Goal: Transaction & Acquisition: Purchase product/service

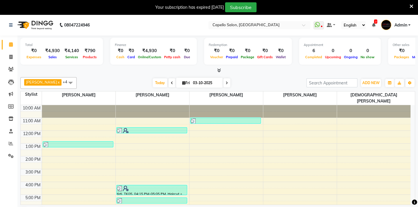
click at [218, 71] on icon at bounding box center [219, 70] width 4 height 4
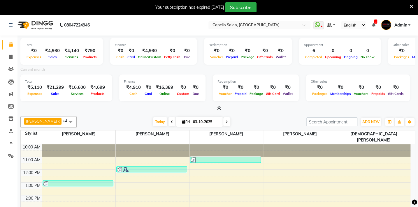
click at [218, 108] on icon at bounding box center [219, 108] width 4 height 4
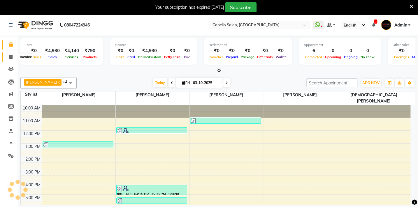
click at [12, 56] on icon at bounding box center [10, 57] width 3 height 4
select select "service"
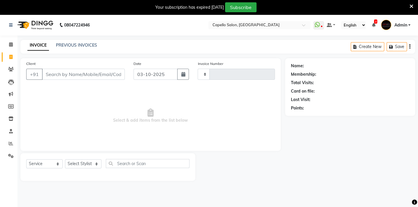
type input "2147"
select select "810"
drag, startPoint x: 9, startPoint y: 146, endPoint x: 13, endPoint y: 125, distance: 21.0
click at [9, 146] on icon at bounding box center [11, 143] width 4 height 4
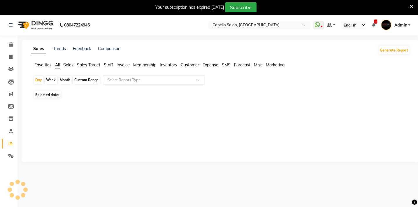
click at [44, 63] on span "Favorites" at bounding box center [42, 64] width 17 height 5
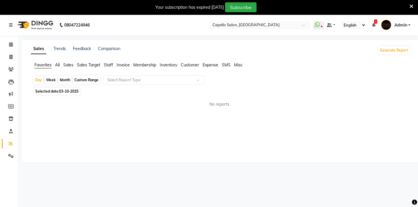
click at [65, 78] on div "Month" at bounding box center [64, 80] width 13 height 8
select select "10"
select select "2025"
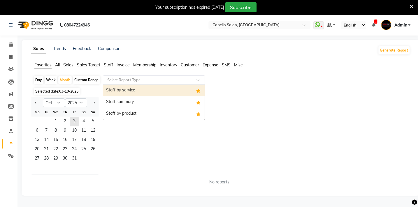
click at [119, 77] on input "text" at bounding box center [148, 80] width 84 height 6
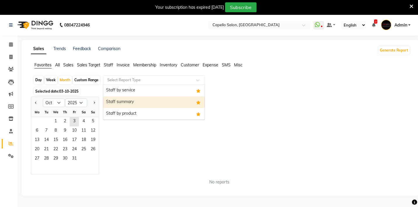
click at [123, 102] on div "Staff summary" at bounding box center [153, 103] width 101 height 12
select select "full_report"
select select "csv"
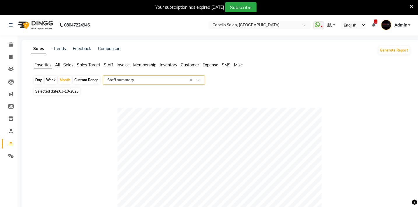
click at [50, 94] on span "Selected date: 03-10-2025" at bounding box center [57, 91] width 46 height 7
select select "10"
select select "2025"
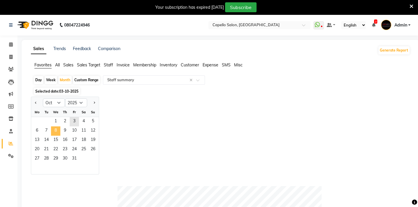
click at [56, 127] on span "8" at bounding box center [55, 131] width 9 height 9
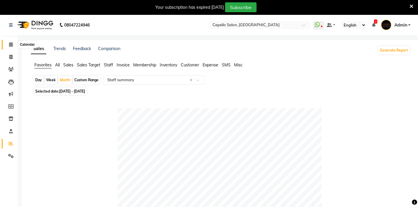
click at [8, 48] on span at bounding box center [11, 44] width 10 height 7
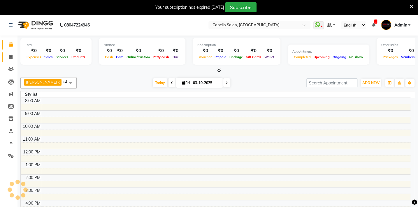
click at [7, 54] on span at bounding box center [11, 57] width 10 height 7
select select "service"
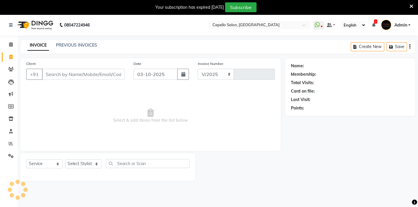
select select "810"
type input "2147"
click at [14, 47] on span at bounding box center [11, 44] width 10 height 7
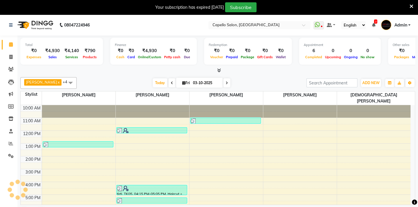
scroll to position [15, 0]
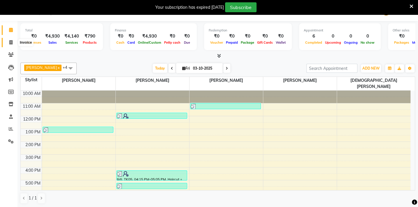
click at [10, 41] on icon at bounding box center [10, 42] width 3 height 4
select select "service"
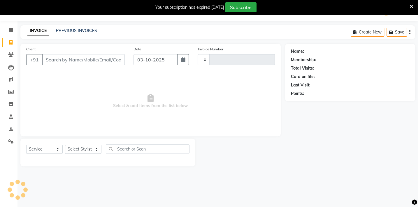
scroll to position [15, 0]
type input "2147"
select select "810"
click at [52, 60] on input "Client" at bounding box center [83, 59] width 83 height 11
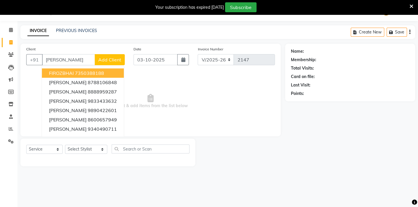
click at [65, 72] on span "FIROZBHAI" at bounding box center [61, 73] width 25 height 6
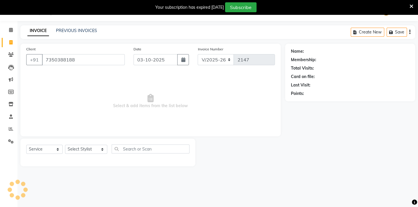
type input "7350388188"
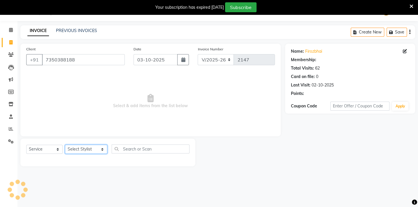
click at [91, 149] on select "Select Stylist Admin [PERSON_NAME] BHARTI [PERSON_NAME] [PERSON_NAME] Gadhchiro…" at bounding box center [86, 149] width 42 height 9
select select "1: Object"
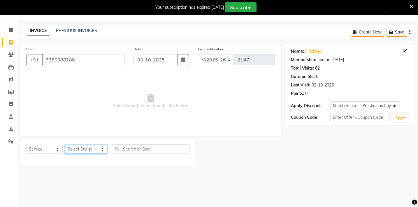
select select "35790"
click at [65, 145] on select "Select Stylist Admin [PERSON_NAME] BHARTI [PERSON_NAME] [PERSON_NAME] Gadhchiro…" at bounding box center [86, 149] width 42 height 9
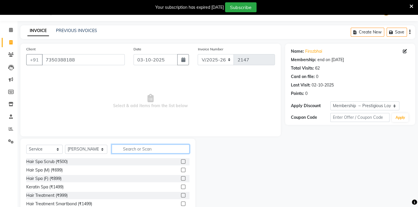
click at [115, 152] on input "text" at bounding box center [151, 149] width 78 height 9
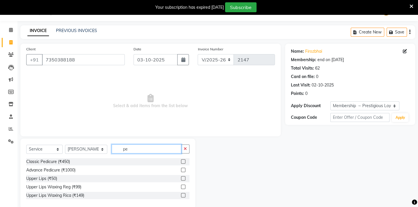
type input "p"
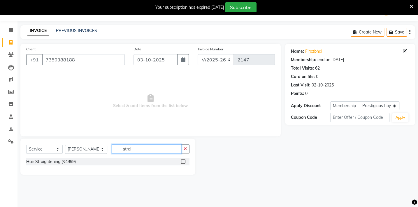
type input "strai"
click at [183, 161] on label at bounding box center [183, 161] width 4 height 4
click at [183, 161] on input "checkbox" at bounding box center [183, 162] width 4 height 4
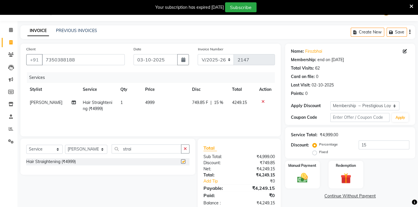
checkbox input "false"
click at [155, 105] on td "4999" at bounding box center [165, 105] width 47 height 19
select select "35790"
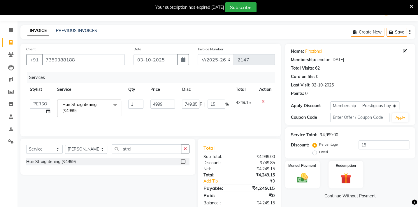
click at [155, 105] on input "4999" at bounding box center [162, 104] width 25 height 9
type input "8000"
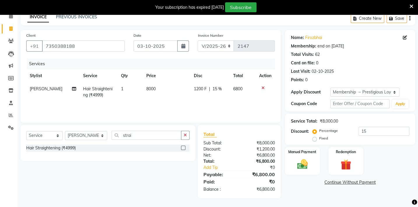
click at [300, 185] on div "Name: Firozbhai Membership: end on 20-10-2026 Total Visits: 62 Card on file: 0 …" at bounding box center [352, 114] width 134 height 169
drag, startPoint x: 373, startPoint y: 129, endPoint x: 344, endPoint y: 134, distance: 29.8
click at [344, 134] on div "Percentage Fixed 15" at bounding box center [362, 135] width 96 height 16
click at [311, 193] on div "Name: Firozbhai Membership: end on 20-10-2026 Total Visits: 62 Card on file: 0 …" at bounding box center [352, 114] width 134 height 169
click at [303, 189] on div "Name: Firozbhai Membership: end on 20-10-2026 Total Visits: 62 Card on file: 0 …" at bounding box center [352, 114] width 134 height 169
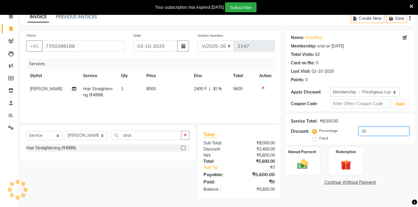
click at [369, 131] on input "30" at bounding box center [384, 131] width 51 height 9
type input "3"
type input "2"
click at [321, 193] on div "Name: Firozbhai Membership: end on 20-10-2026 Total Visits: 62 Card on file: 0 …" at bounding box center [352, 114] width 134 height 169
drag, startPoint x: 367, startPoint y: 134, endPoint x: 344, endPoint y: 134, distance: 23.3
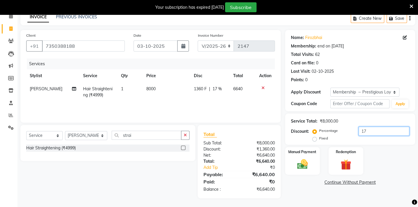
click at [344, 134] on div "Percentage Fixed 17" at bounding box center [362, 135] width 96 height 16
click at [376, 134] on input "17" at bounding box center [384, 131] width 51 height 9
drag, startPoint x: 366, startPoint y: 132, endPoint x: 353, endPoint y: 132, distance: 13.4
click at [356, 132] on div "Percentage Fixed 17" at bounding box center [362, 135] width 96 height 16
type input "2"
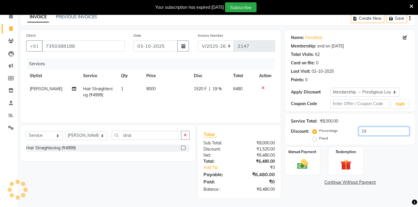
drag, startPoint x: 369, startPoint y: 132, endPoint x: 362, endPoint y: 132, distance: 7.3
click at [362, 132] on input "19" at bounding box center [384, 131] width 51 height 9
click at [309, 197] on div "Name: Firozbhai Membership: end on 20-10-2026 Total Visits: 62 Card on file: 0 …" at bounding box center [352, 114] width 134 height 169
click at [371, 134] on input "17" at bounding box center [384, 131] width 51 height 9
drag, startPoint x: 364, startPoint y: 130, endPoint x: 353, endPoint y: 129, distance: 11.8
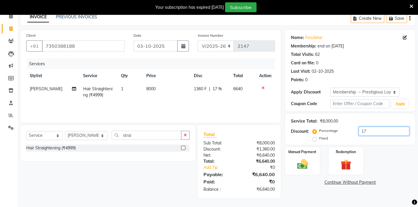
click at [353, 129] on div "Percentage Fixed 17" at bounding box center [362, 135] width 96 height 16
type input "15"
click at [307, 192] on div "Name: Firozbhai Membership: end on 20-10-2026 Total Visits: 62 Card on file: 0 …" at bounding box center [352, 114] width 134 height 169
click at [169, 88] on td "8000" at bounding box center [167, 92] width 48 height 19
select select "35790"
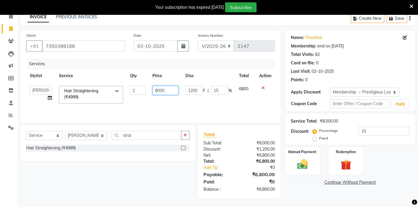
drag, startPoint x: 178, startPoint y: 90, endPoint x: 152, endPoint y: 90, distance: 26.2
click at [152, 90] on td "8000" at bounding box center [165, 95] width 33 height 25
type input "7000"
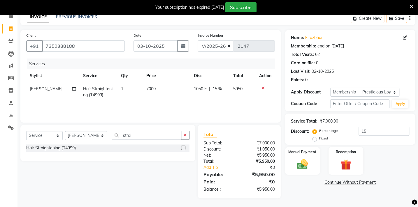
click at [303, 189] on div "Name: Firozbhai Membership: end on 20-10-2026 Total Visits: 62 Card on file: 0 …" at bounding box center [352, 114] width 134 height 169
drag, startPoint x: 360, startPoint y: 132, endPoint x: 355, endPoint y: 132, distance: 5.3
click at [355, 132] on div "Percentage Fixed 15" at bounding box center [362, 135] width 96 height 16
type input "0"
click at [159, 86] on td "7000" at bounding box center [168, 92] width 48 height 19
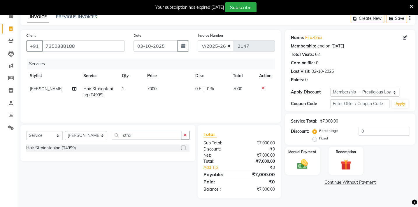
select select "35790"
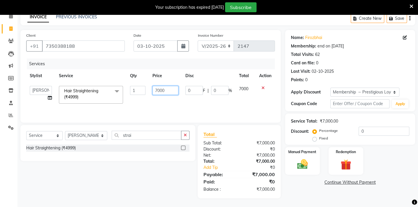
drag, startPoint x: 169, startPoint y: 90, endPoint x: 145, endPoint y: 90, distance: 23.9
click at [145, 90] on tr "Admin Arman Barsagade BHARTI SAHARE Capello Gadhchiroli Lakhan barsagade Pratik…" at bounding box center [150, 95] width 249 height 25
type input "6500"
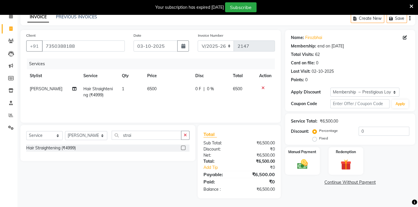
click at [320, 187] on div "Name: Firozbhai Membership: end on 20-10-2026 Total Visits: 62 Card on file: 0 …" at bounding box center [352, 114] width 134 height 169
click at [304, 159] on img at bounding box center [302, 164] width 18 height 13
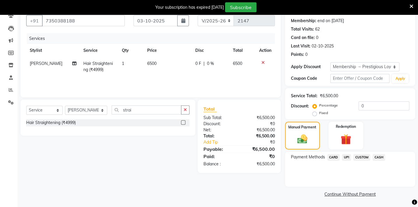
click at [346, 158] on span "UPI" at bounding box center [346, 157] width 9 height 7
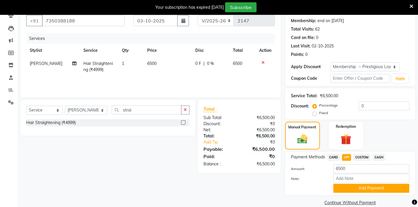
scroll to position [62, 0]
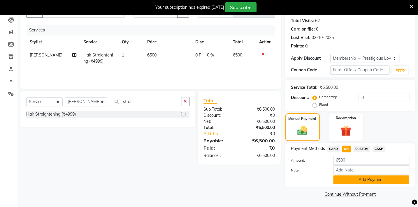
click at [350, 178] on button "Add Payment" at bounding box center [371, 180] width 76 height 9
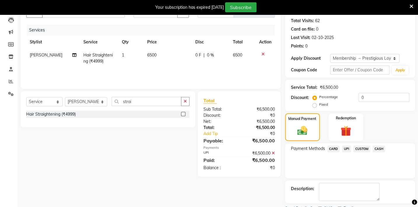
scroll to position [87, 0]
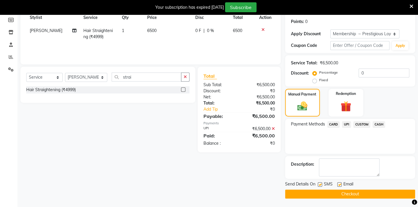
click at [356, 191] on button "Checkout" at bounding box center [350, 194] width 130 height 9
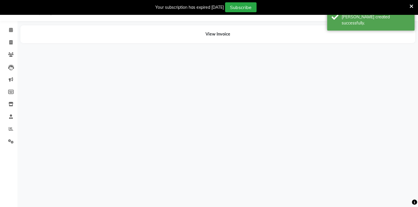
scroll to position [15, 0]
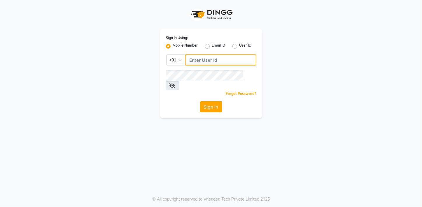
type input "937197877"
click at [204, 101] on button "Sign In" at bounding box center [211, 106] width 22 height 11
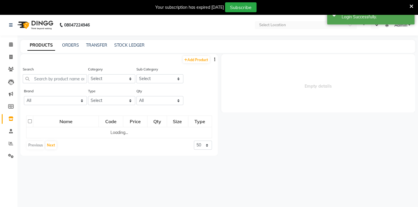
click at [209, 113] on div "Name Code Price Qty Size Type Loading... Previous Next 50 100 500" at bounding box center [118, 133] width 197 height 46
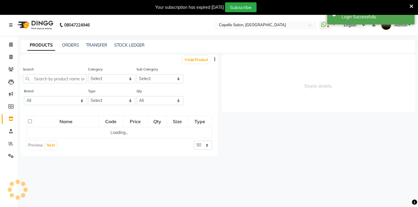
select select "en"
select select
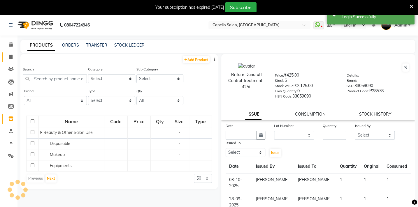
click at [14, 62] on li "Invoice" at bounding box center [8, 57] width 17 height 13
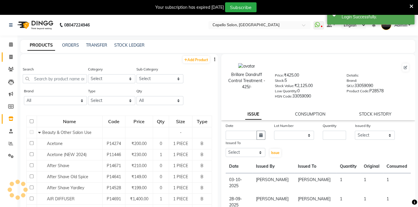
click at [13, 59] on span at bounding box center [11, 57] width 10 height 7
select select "service"
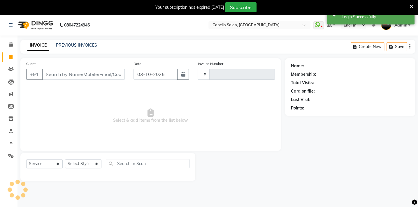
scroll to position [15, 0]
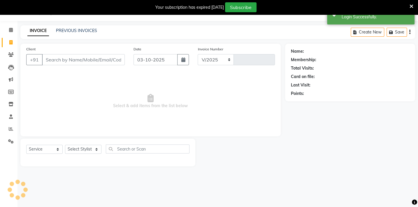
select select "810"
type input "2148"
click at [90, 152] on select "Select Stylist" at bounding box center [83, 149] width 36 height 9
click at [90, 152] on select "Select Stylist Admin [PERSON_NAME] BHARTI [PERSON_NAME] [PERSON_NAME] Gadhchiro…" at bounding box center [86, 149] width 42 height 9
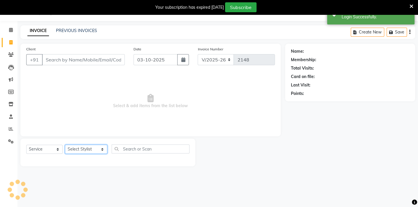
click at [90, 152] on select "Select Stylist Admin [PERSON_NAME] BHARTI [PERSON_NAME] [PERSON_NAME] Gadhchiro…" at bounding box center [86, 149] width 42 height 9
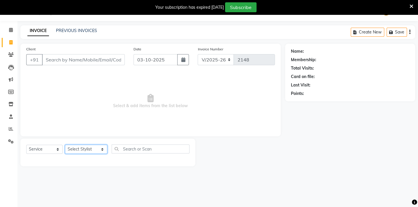
click at [90, 152] on select "Select Stylist Admin [PERSON_NAME] BHARTI [PERSON_NAME] [PERSON_NAME] Gadhchiro…" at bounding box center [86, 149] width 42 height 9
select select "24875"
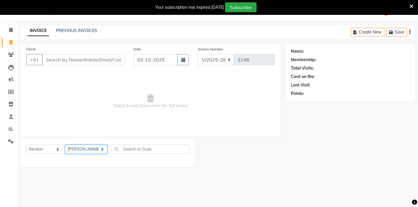
click at [65, 145] on select "Select Stylist Admin [PERSON_NAME] BHARTI [PERSON_NAME] [PERSON_NAME] Gadhchiro…" at bounding box center [86, 149] width 42 height 9
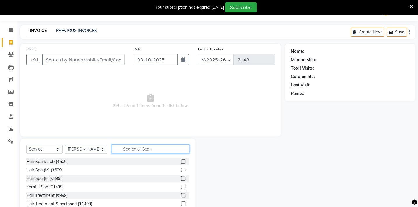
click at [129, 149] on input "text" at bounding box center [151, 149] width 78 height 9
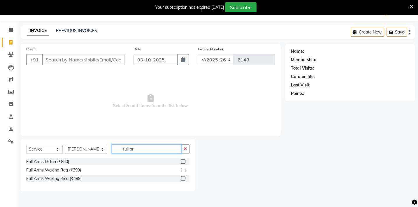
type input "full ar"
click at [184, 178] on label at bounding box center [183, 178] width 4 height 4
click at [184, 178] on input "checkbox" at bounding box center [183, 179] width 4 height 4
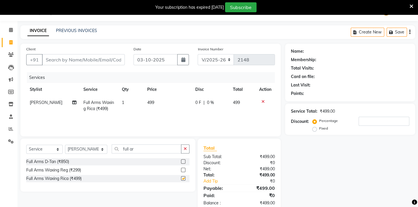
checkbox input "false"
click at [160, 146] on input "full ar" at bounding box center [147, 149] width 70 height 9
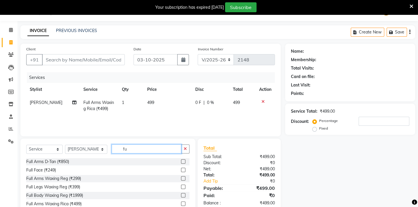
type input "f"
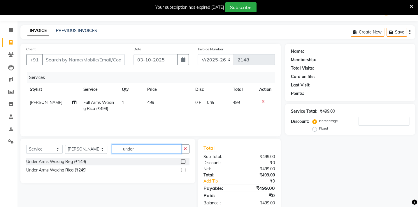
type input "under"
click at [184, 169] on label at bounding box center [183, 170] width 4 height 4
click at [184, 169] on input "checkbox" at bounding box center [183, 171] width 4 height 4
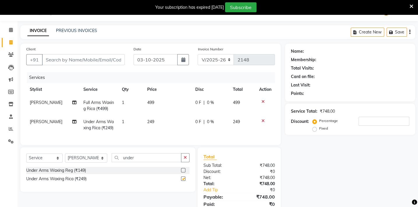
checkbox input "false"
click at [169, 162] on input "under" at bounding box center [147, 157] width 70 height 9
type input "u"
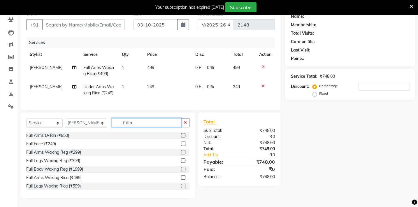
scroll to position [9, 0]
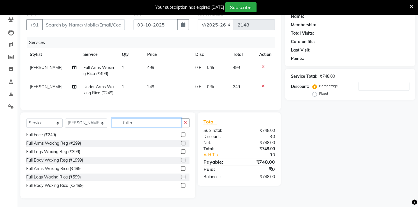
type input "full a"
click at [181, 134] on label at bounding box center [183, 135] width 4 height 4
click at [181, 134] on input "checkbox" at bounding box center [183, 135] width 4 height 4
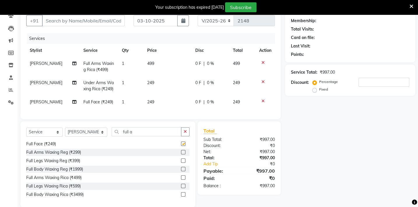
checkbox input "false"
click at [152, 136] on input "full a" at bounding box center [147, 131] width 70 height 9
type input "f"
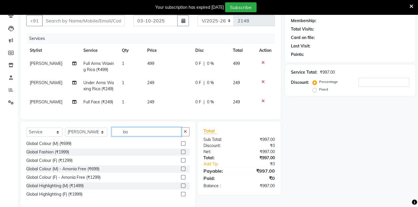
scroll to position [0, 0]
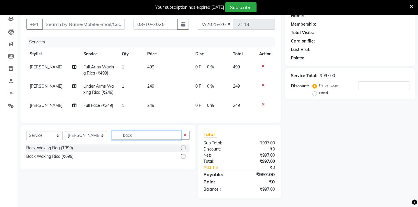
type input "back"
click at [184, 157] on label at bounding box center [183, 156] width 4 height 4
click at [184, 157] on input "checkbox" at bounding box center [183, 157] width 4 height 4
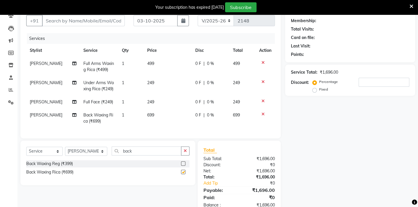
checkbox input "false"
click at [166, 156] on input "back" at bounding box center [147, 151] width 70 height 9
type input "b"
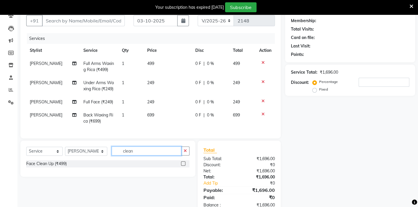
type input "clean"
drag, startPoint x: 184, startPoint y: 166, endPoint x: 180, endPoint y: 164, distance: 4.4
click at [183, 166] on label at bounding box center [183, 164] width 4 height 4
click at [183, 166] on input "checkbox" at bounding box center [183, 164] width 4 height 4
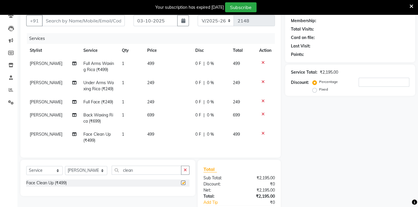
checkbox input "false"
click at [161, 173] on input "clean" at bounding box center [147, 170] width 70 height 9
type input "c"
type input "wash"
click at [184, 185] on label at bounding box center [183, 183] width 4 height 4
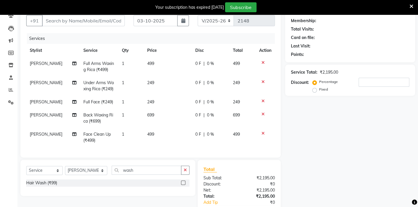
click at [184, 185] on input "checkbox" at bounding box center [183, 183] width 4 height 4
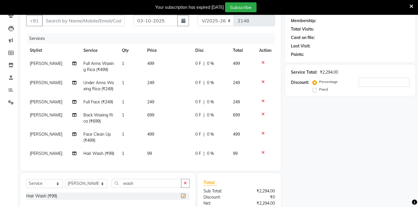
checkbox input "false"
click at [163, 181] on div "Select Service Product Membership Package Voucher Prepaid Gift Card Select Styl…" at bounding box center [107, 191] width 175 height 36
click at [166, 188] on input "wash" at bounding box center [147, 183] width 70 height 9
type input "w"
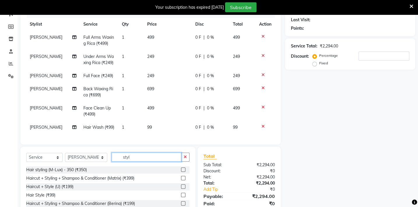
scroll to position [111, 0]
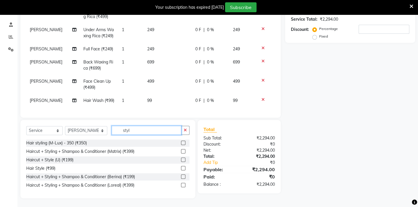
type input "styl"
click at [183, 166] on label at bounding box center [183, 168] width 4 height 4
click at [183, 167] on input "checkbox" at bounding box center [183, 169] width 4 height 4
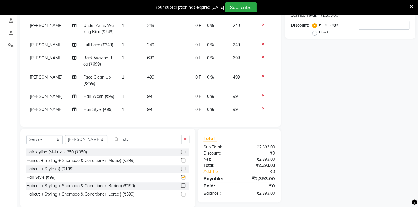
checkbox input "false"
click at [148, 143] on input "styl" at bounding box center [147, 139] width 70 height 9
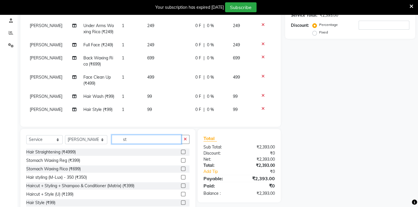
type input "s"
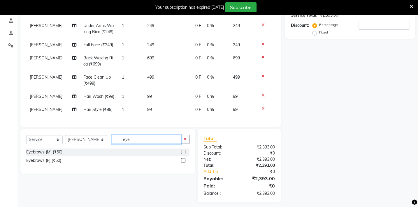
type input "eye"
click at [183, 161] on label at bounding box center [183, 160] width 4 height 4
click at [183, 161] on input "checkbox" at bounding box center [183, 161] width 4 height 4
checkbox input "false"
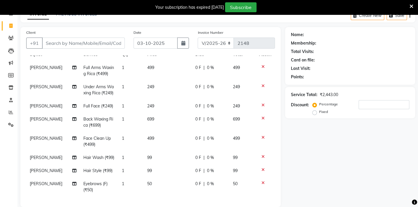
scroll to position [28, 0]
click at [162, 164] on td "99" at bounding box center [168, 170] width 48 height 13
select select "24875"
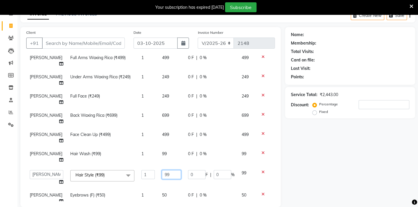
drag, startPoint x: 163, startPoint y: 172, endPoint x: 153, endPoint y: 173, distance: 10.3
click at [162, 174] on input "99" at bounding box center [171, 174] width 19 height 9
type input "200"
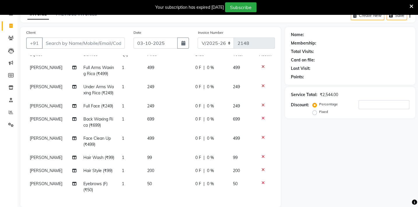
click at [169, 151] on td "99" at bounding box center [168, 157] width 48 height 13
select select "24875"
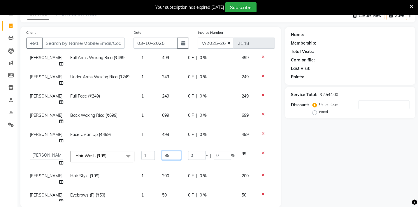
drag, startPoint x: 163, startPoint y: 150, endPoint x: 163, endPoint y: 154, distance: 4.1
click at [163, 153] on td "99" at bounding box center [171, 159] width 26 height 22
click at [162, 155] on input "99" at bounding box center [171, 155] width 19 height 9
drag, startPoint x: 162, startPoint y: 155, endPoint x: 154, endPoint y: 157, distance: 8.9
click at [162, 157] on input "99" at bounding box center [171, 155] width 19 height 9
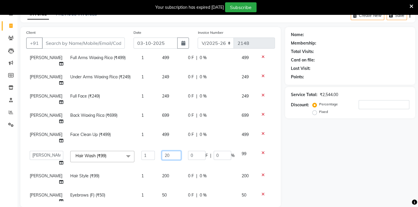
type input "200"
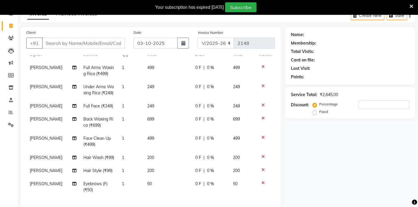
click at [166, 134] on td "499" at bounding box center [168, 141] width 48 height 19
select select "24875"
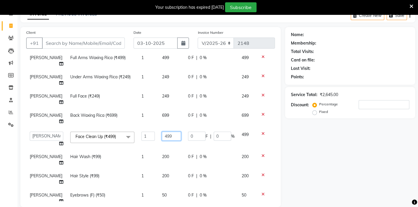
drag, startPoint x: 166, startPoint y: 134, endPoint x: 148, endPoint y: 138, distance: 18.7
click at [148, 138] on tr "Admin [PERSON_NAME] BHARTI [PERSON_NAME] [PERSON_NAME] Gadhchiroli [PERSON_NAME…" at bounding box center [150, 139] width 249 height 22
type input "800"
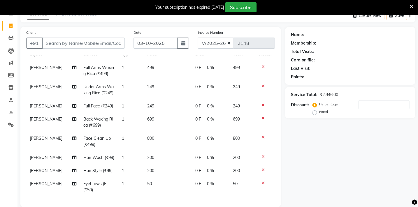
click at [166, 116] on td "699" at bounding box center [168, 122] width 48 height 19
select select "24875"
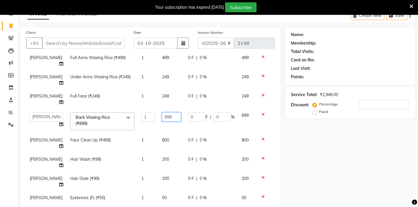
drag, startPoint x: 166, startPoint y: 116, endPoint x: 152, endPoint y: 116, distance: 14.0
click at [162, 116] on input "699" at bounding box center [171, 117] width 19 height 9
type input "450"
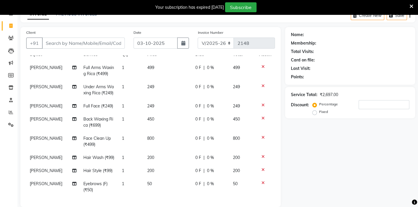
click at [178, 100] on td "249" at bounding box center [168, 106] width 48 height 13
select select "24875"
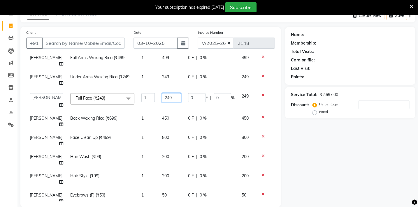
drag, startPoint x: 177, startPoint y: 96, endPoint x: 165, endPoint y: 97, distance: 12.0
click at [175, 97] on td "249" at bounding box center [171, 101] width 26 height 22
click at [165, 97] on input "249" at bounding box center [171, 97] width 19 height 9
drag, startPoint x: 165, startPoint y: 97, endPoint x: 150, endPoint y: 98, distance: 15.8
click at [162, 98] on input "249" at bounding box center [171, 97] width 19 height 9
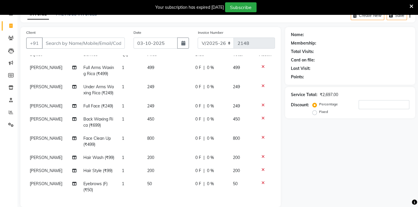
click at [150, 100] on td "249" at bounding box center [168, 106] width 48 height 13
select select "24875"
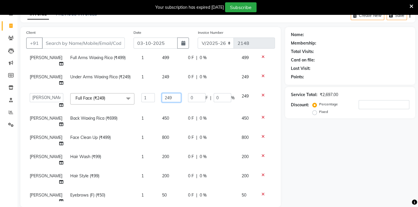
click at [162, 97] on input "249" at bounding box center [171, 97] width 19 height 9
drag, startPoint x: 164, startPoint y: 98, endPoint x: 152, endPoint y: 99, distance: 12.0
click at [162, 99] on input "249" at bounding box center [171, 97] width 19 height 9
type input "700"
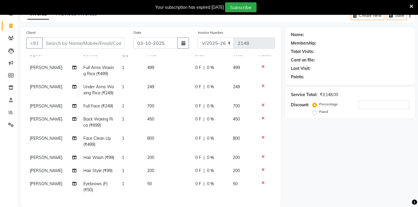
click at [168, 80] on td "249" at bounding box center [168, 89] width 48 height 19
select select "24875"
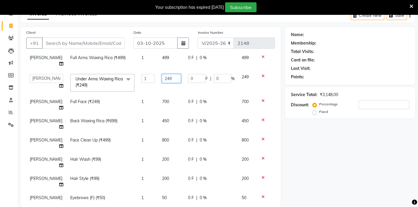
drag, startPoint x: 164, startPoint y: 77, endPoint x: 151, endPoint y: 84, distance: 15.4
click at [158, 84] on td "249" at bounding box center [171, 83] width 26 height 25
type input "200"
click at [162, 57] on td "499" at bounding box center [171, 60] width 26 height 19
select select "24875"
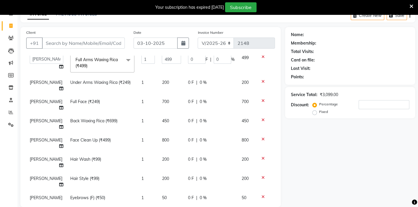
scroll to position [37, 0]
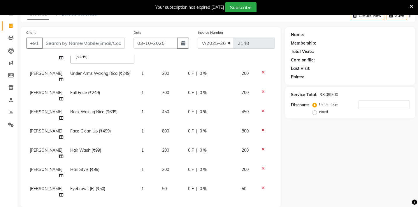
click at [161, 73] on td "200" at bounding box center [171, 76] width 26 height 19
select select "24875"
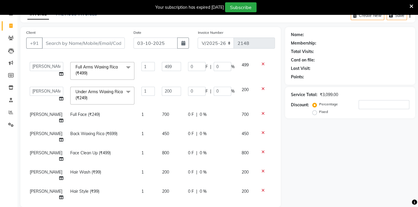
scroll to position [0, 0]
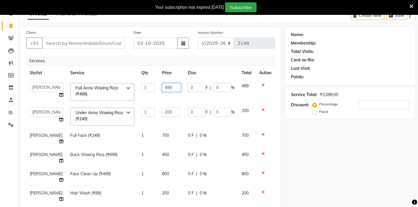
drag, startPoint x: 168, startPoint y: 85, endPoint x: 149, endPoint y: 87, distance: 18.8
click at [158, 87] on td "499" at bounding box center [171, 92] width 26 height 25
type input "600"
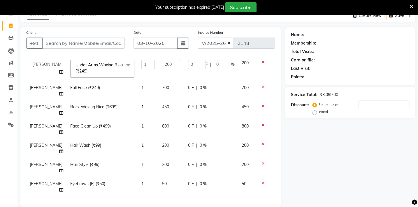
scroll to position [46, 0]
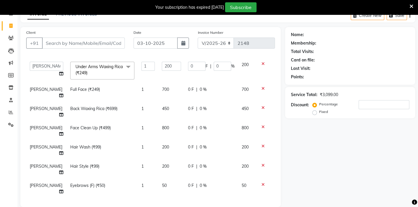
click at [297, 127] on div "Name: Membership: Total Visits: Card on file: Last Visit: Points: Service Total…" at bounding box center [352, 155] width 134 height 256
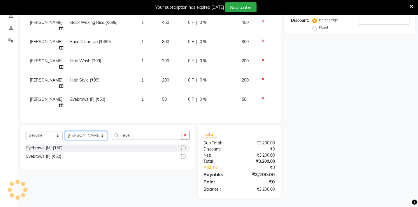
click at [78, 137] on select "Select Stylist Admin [PERSON_NAME] BHARTI [PERSON_NAME] [PERSON_NAME] Gadhchiro…" at bounding box center [86, 135] width 42 height 9
select select "40719"
click at [65, 131] on select "Select Stylist Admin [PERSON_NAME] BHARTI [PERSON_NAME] [PERSON_NAME] Gadhchiro…" at bounding box center [86, 135] width 42 height 9
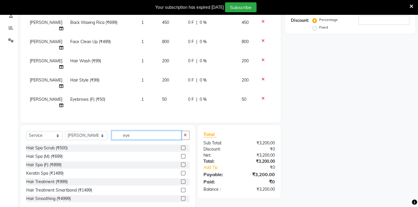
drag, startPoint x: 132, startPoint y: 132, endPoint x: 129, endPoint y: 130, distance: 3.2
click at [129, 130] on div "Select Service Product Membership Package Voucher Prepaid Gift Card Select Styl…" at bounding box center [107, 168] width 175 height 86
type input "e"
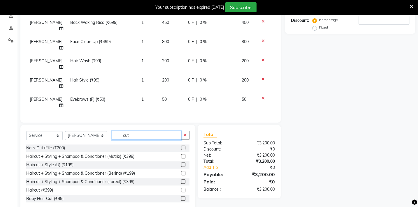
type input "cut"
click at [181, 191] on label at bounding box center [183, 190] width 4 height 4
click at [181, 191] on input "checkbox" at bounding box center [183, 191] width 4 height 4
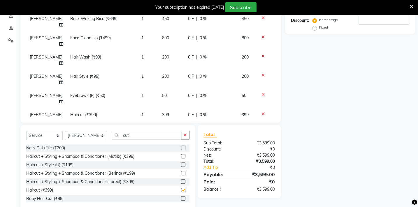
checkbox input "false"
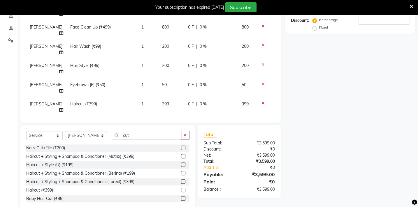
scroll to position [65, 0]
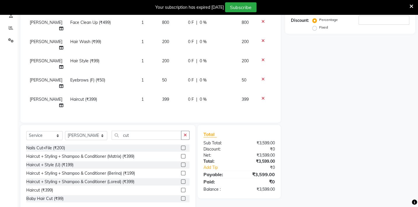
click at [181, 157] on label at bounding box center [183, 156] width 4 height 4
click at [181, 157] on input "checkbox" at bounding box center [183, 157] width 4 height 4
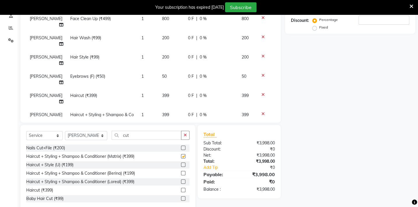
checkbox input "false"
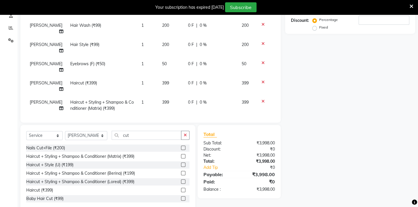
scroll to position [85, 0]
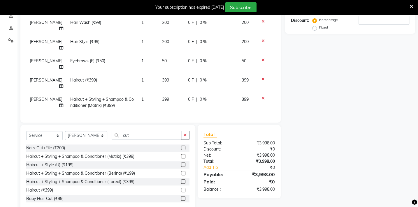
click at [172, 93] on td "399" at bounding box center [171, 102] width 26 height 19
select select "40719"
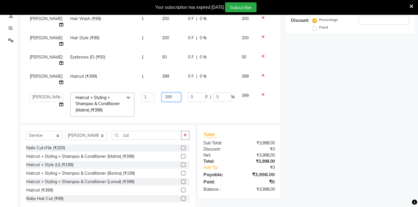
drag, startPoint x: 172, startPoint y: 97, endPoint x: 157, endPoint y: 101, distance: 15.6
click at [162, 101] on input "399" at bounding box center [171, 97] width 19 height 9
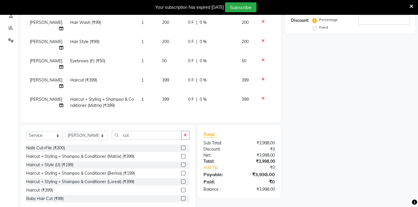
click at [262, 77] on icon at bounding box center [263, 79] width 3 height 4
click at [178, 95] on td "399" at bounding box center [171, 102] width 26 height 19
select select "40719"
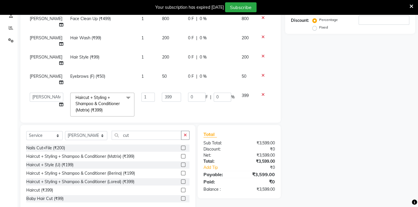
scroll to position [77, 0]
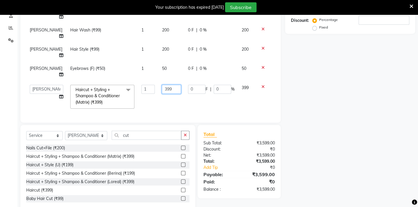
drag, startPoint x: 166, startPoint y: 85, endPoint x: 149, endPoint y: 90, distance: 18.4
click at [158, 90] on td "399" at bounding box center [171, 96] width 26 height 31
type input "400"
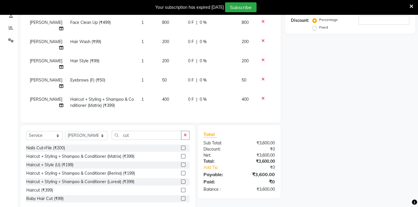
scroll to position [65, 0]
click at [141, 93] on td "1" at bounding box center [148, 102] width 20 height 19
select select "40719"
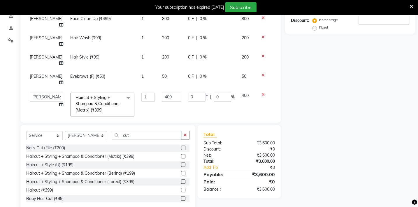
scroll to position [77, 0]
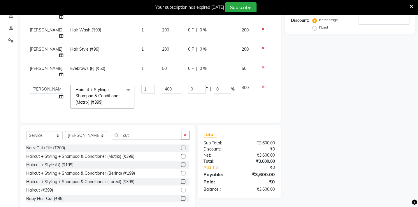
click at [141, 91] on td "1" at bounding box center [148, 96] width 20 height 31
click at [141, 85] on input "1" at bounding box center [147, 89] width 13 height 9
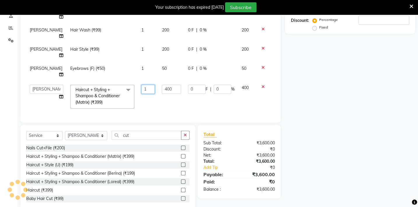
click at [141, 85] on input "1" at bounding box center [147, 89] width 13 height 9
type input "2"
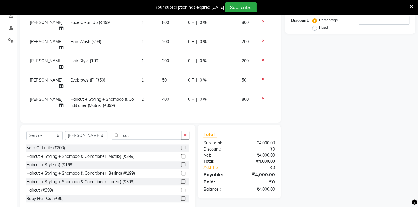
click at [327, 104] on div "Name: Membership: Total Visits: Card on file: Last Visit: Points: Service Total…" at bounding box center [352, 77] width 134 height 269
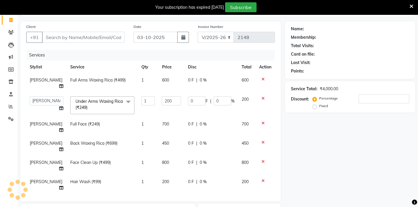
scroll to position [36, 0]
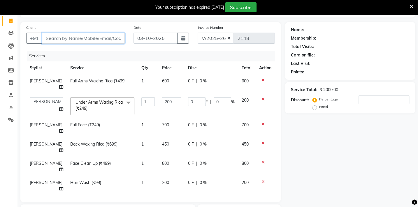
click at [54, 37] on input "Client" at bounding box center [83, 38] width 83 height 11
type input "9"
type input "0"
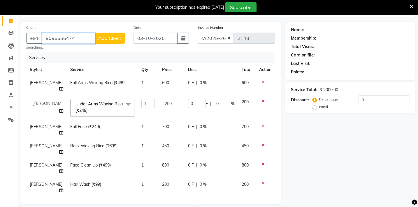
type input "9096656474"
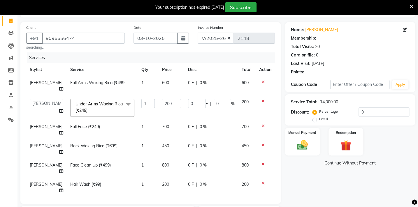
type input "30"
type input "15"
select select "1: Object"
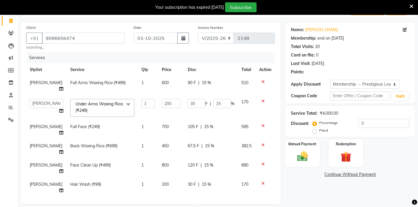
type input "15"
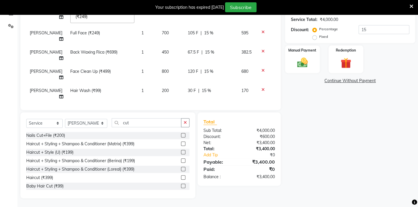
scroll to position [51, 0]
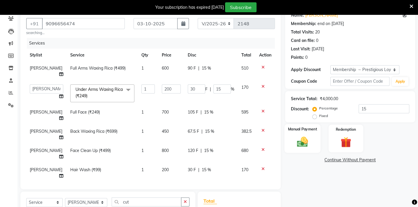
click at [305, 137] on img at bounding box center [302, 142] width 18 height 13
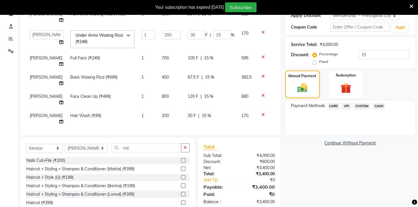
scroll to position [130, 0]
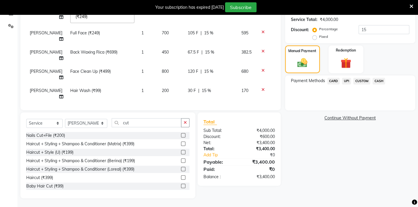
click at [343, 80] on span "UPI" at bounding box center [346, 81] width 9 height 7
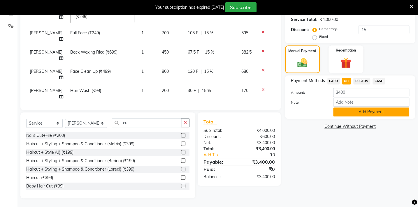
click at [380, 110] on button "Add Payment" at bounding box center [371, 112] width 76 height 9
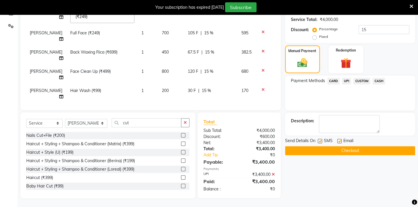
click at [374, 154] on button "Checkout" at bounding box center [350, 150] width 130 height 9
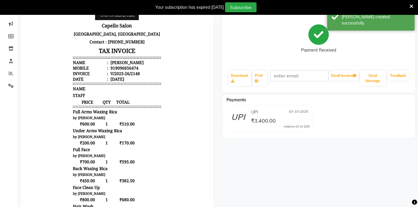
scroll to position [51, 0]
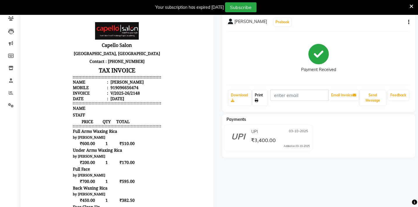
click at [260, 96] on link "Print" at bounding box center [260, 97] width 15 height 15
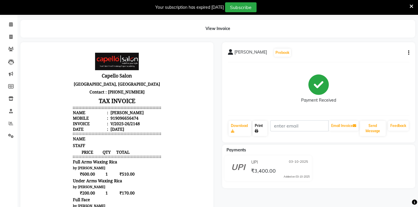
scroll to position [0, 0]
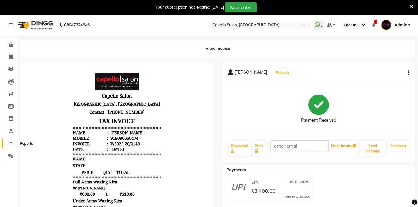
click at [14, 141] on span at bounding box center [11, 144] width 10 height 7
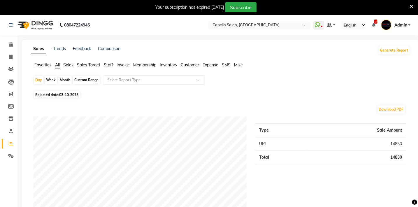
click at [205, 64] on span "Expense" at bounding box center [211, 64] width 16 height 5
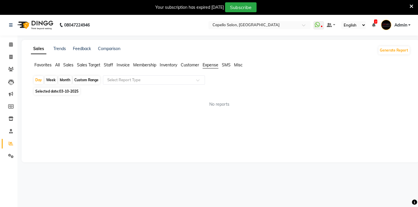
click at [91, 79] on div "Custom Range" at bounding box center [86, 80] width 27 height 8
select select "10"
select select "2025"
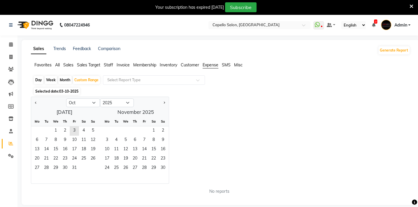
click at [35, 98] on div "Jan Feb Mar Apr May Jun [DATE] Aug Sep Oct Nov [DATE] 2016 2017 2018 2019 2020 …" at bounding box center [100, 102] width 138 height 10
drag, startPoint x: 33, startPoint y: 103, endPoint x: 34, endPoint y: 116, distance: 12.6
click at [34, 104] on button "Previous month" at bounding box center [36, 102] width 5 height 9
select select "9"
click at [38, 131] on span "1" at bounding box center [36, 131] width 9 height 9
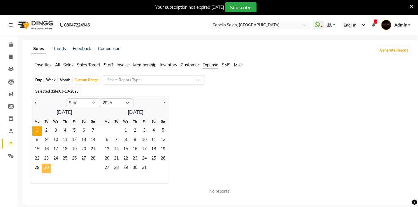
click at [48, 166] on span "30" at bounding box center [46, 168] width 9 height 9
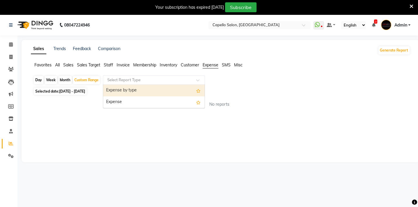
click at [166, 83] on div "Select Report Type" at bounding box center [154, 80] width 102 height 9
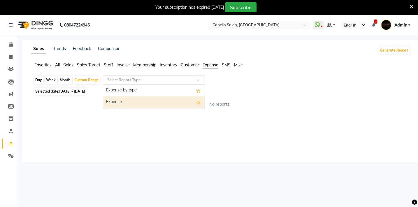
click at [144, 103] on div "Expense" at bounding box center [153, 103] width 101 height 12
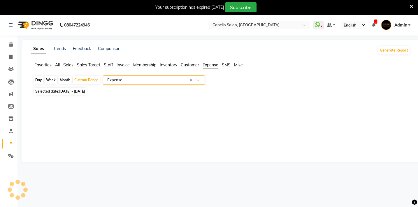
scroll to position [15, 0]
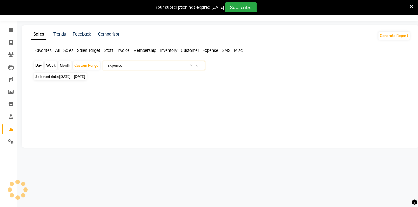
select select "full_report"
select select "csv"
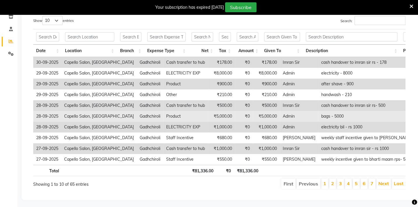
scroll to position [111, 0]
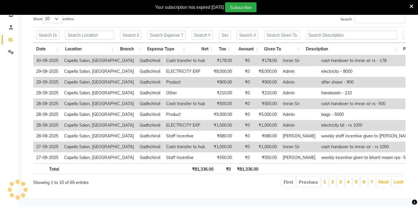
click at [339, 179] on li "3" at bounding box center [340, 182] width 7 height 10
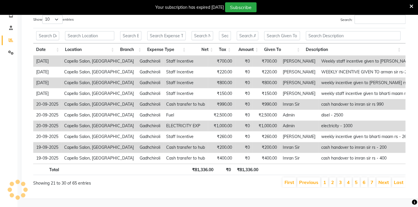
scroll to position [111, 0]
click at [339, 179] on li "3" at bounding box center [340, 183] width 7 height 10
click at [335, 179] on li "2" at bounding box center [332, 183] width 7 height 10
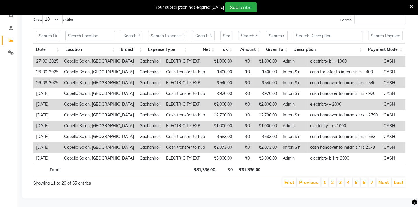
scroll to position [107, 0]
click at [331, 178] on li "2" at bounding box center [332, 183] width 7 height 10
click at [325, 180] on link "1" at bounding box center [324, 183] width 3 height 6
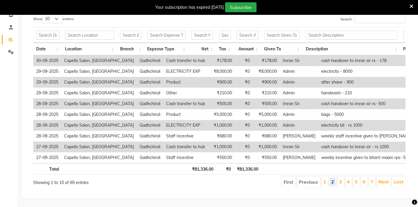
click at [334, 184] on link "2" at bounding box center [332, 182] width 3 height 6
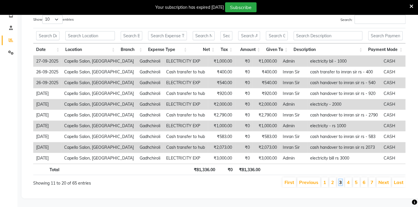
click at [342, 180] on link "3" at bounding box center [340, 183] width 3 height 6
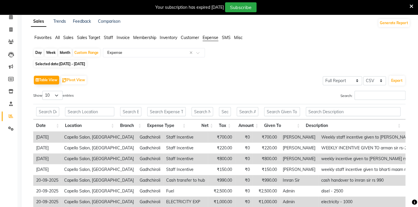
scroll to position [0, 0]
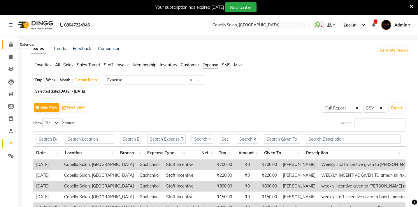
click at [11, 45] on icon at bounding box center [11, 44] width 4 height 4
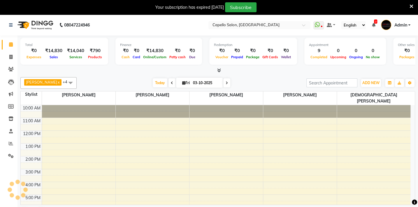
scroll to position [23, 0]
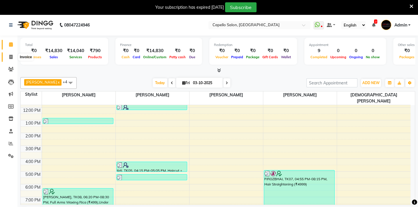
click at [9, 58] on icon at bounding box center [10, 57] width 3 height 4
select select "service"
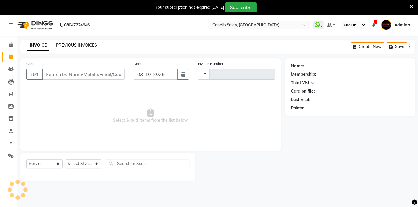
click at [80, 45] on link "PREVIOUS INVOICES" at bounding box center [76, 45] width 41 height 5
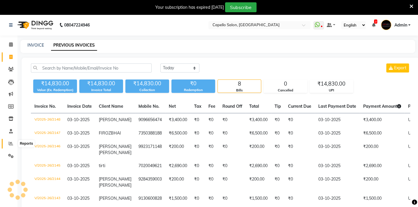
click at [9, 146] on icon at bounding box center [11, 143] width 4 height 4
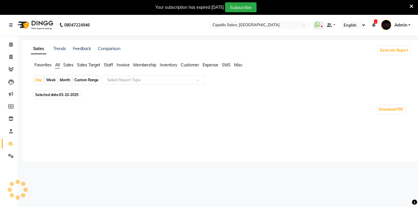
click at [66, 82] on div "Month" at bounding box center [64, 80] width 13 height 8
select select "10"
select select "2025"
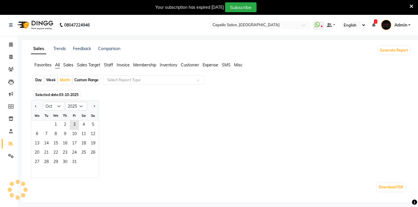
click at [38, 104] on div at bounding box center [37, 106] width 12 height 9
click at [38, 106] on button "Previous month" at bounding box center [36, 106] width 5 height 9
select select "9"
click at [38, 126] on span "1" at bounding box center [36, 125] width 9 height 9
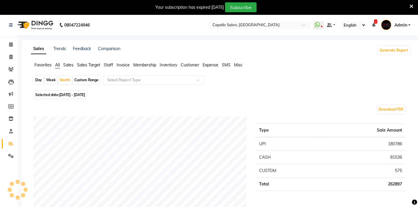
click at [211, 66] on span "Expense" at bounding box center [211, 64] width 16 height 5
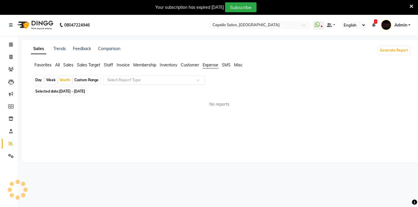
click at [184, 82] on input "text" at bounding box center [148, 80] width 84 height 6
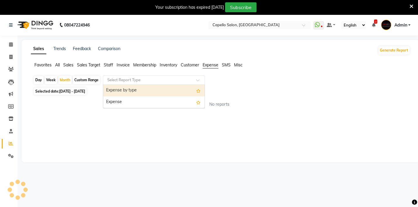
click at [182, 92] on div "Expense by type" at bounding box center [153, 91] width 101 height 12
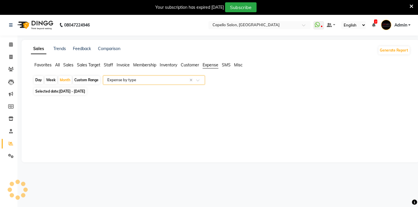
select select "full_report"
select select "csv"
click at [139, 80] on input "text" at bounding box center [148, 80] width 84 height 6
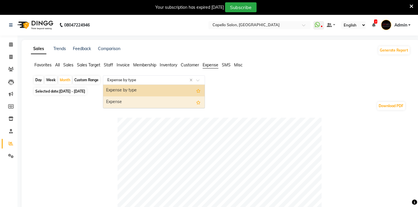
click at [141, 104] on div "Expense" at bounding box center [153, 103] width 101 height 12
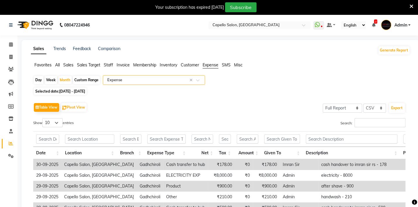
click at [45, 64] on span "Favorites" at bounding box center [42, 64] width 17 height 5
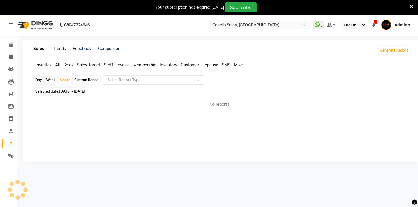
click at [50, 80] on div "Week" at bounding box center [51, 80] width 13 height 8
select select "9"
select select "2025"
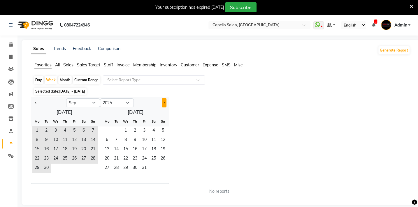
click at [163, 103] on span "Next month" at bounding box center [164, 103] width 2 height 2
select select "10"
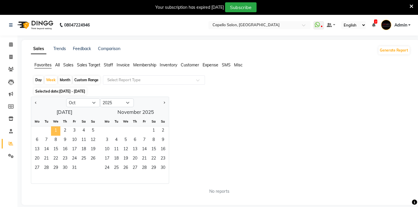
click at [55, 128] on span "1" at bounding box center [55, 131] width 9 height 9
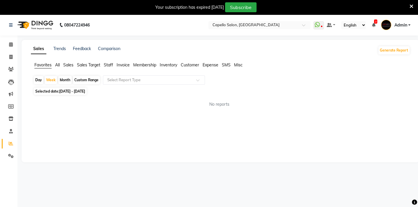
click at [61, 93] on span "[DATE] - [DATE]" at bounding box center [72, 91] width 26 height 4
select select "10"
select select "2025"
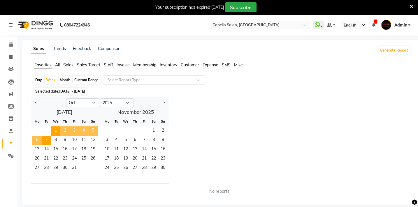
click at [197, 98] on div "Jan Feb Mar Apr May Jun [DATE] Aug Sep Oct Nov [DATE] 2016 2017 2018 2019 2020 …" at bounding box center [220, 140] width 379 height 87
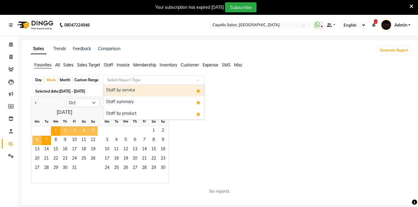
click at [172, 82] on input "text" at bounding box center [148, 80] width 84 height 6
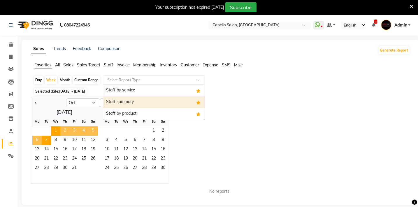
click at [168, 102] on div "Staff summary" at bounding box center [153, 103] width 101 height 12
select select "full_report"
select select "csv"
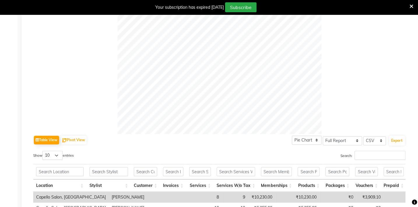
scroll to position [239, 0]
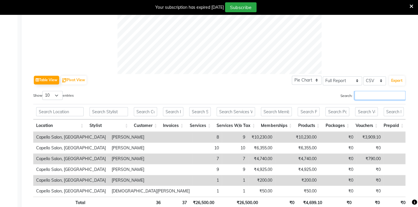
click at [364, 97] on input "Search:" at bounding box center [380, 95] width 51 height 9
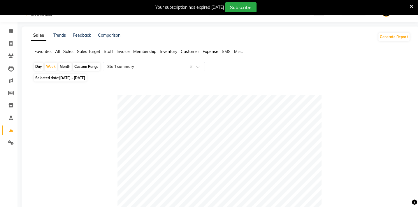
scroll to position [0, 0]
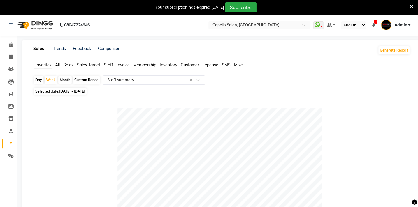
type input "sahil"
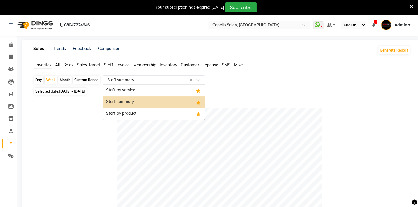
click at [152, 78] on input "text" at bounding box center [148, 80] width 84 height 6
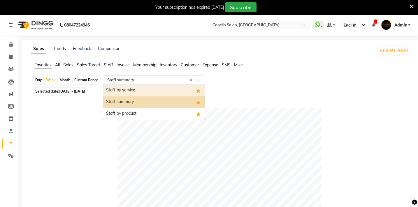
click at [150, 90] on div "Staff by service" at bounding box center [153, 91] width 101 height 12
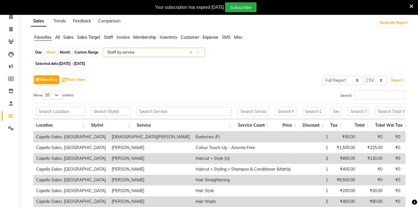
scroll to position [6, 0]
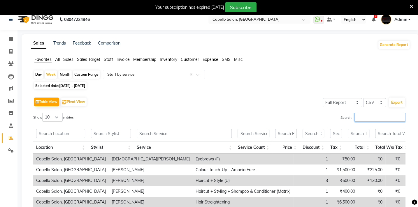
click at [388, 119] on input "Search:" at bounding box center [380, 117] width 51 height 9
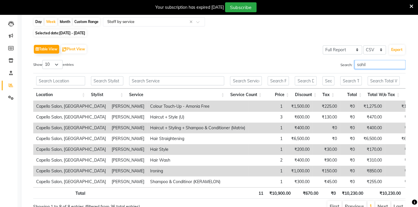
scroll to position [85, 0]
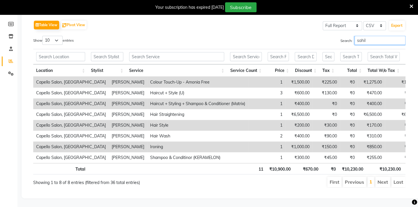
drag, startPoint x: 378, startPoint y: 37, endPoint x: 341, endPoint y: 30, distance: 38.0
click at [341, 30] on div "Table View Pivot View Select Full Report Filtered Report Select CSV PDF Export …" at bounding box center [219, 103] width 372 height 169
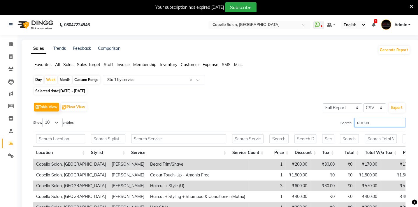
scroll to position [0, 0]
type input "arman"
click at [74, 91] on span "[DATE] - [DATE]" at bounding box center [72, 91] width 26 height 4
select select "10"
select select "2025"
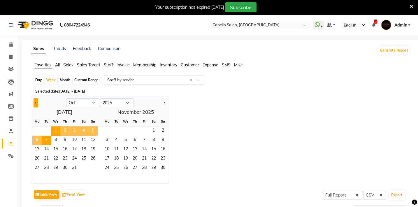
click at [36, 103] on button "Previous month" at bounding box center [36, 102] width 5 height 9
select select "9"
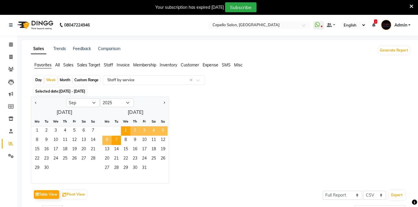
click at [90, 181] on div at bounding box center [64, 178] width 66 height 10
click at [48, 78] on div "Week" at bounding box center [51, 80] width 13 height 8
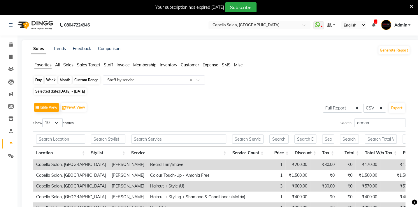
click at [51, 77] on div "Week" at bounding box center [51, 80] width 13 height 8
select select "10"
select select "2025"
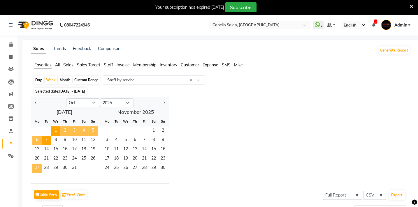
click at [34, 165] on span "27" at bounding box center [36, 168] width 9 height 9
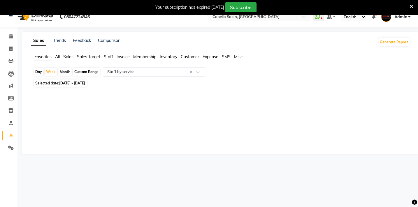
scroll to position [15, 0]
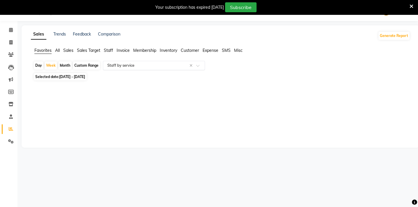
click at [129, 67] on input "text" at bounding box center [148, 66] width 84 height 6
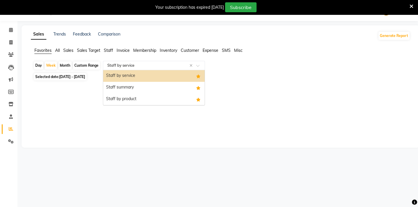
click at [132, 78] on div "Staff by service" at bounding box center [153, 76] width 101 height 12
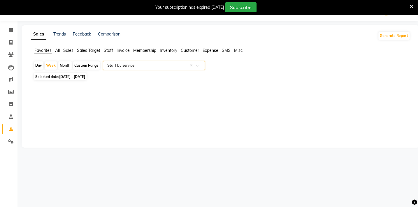
click at [142, 64] on input "text" at bounding box center [148, 66] width 84 height 6
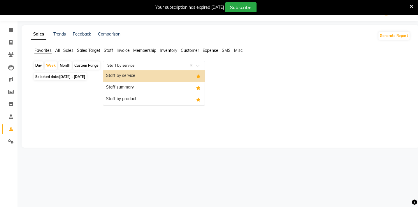
click at [155, 77] on div "Staff by service" at bounding box center [153, 76] width 101 height 12
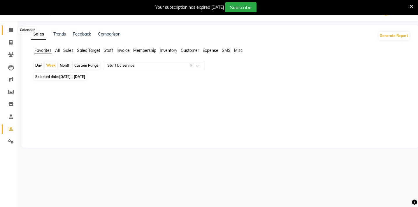
click at [8, 31] on span at bounding box center [11, 30] width 10 height 7
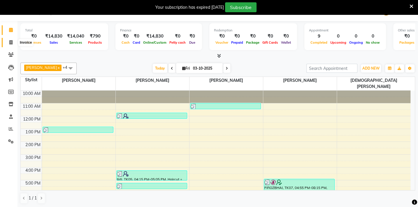
click at [12, 42] on icon at bounding box center [10, 42] width 3 height 4
select select "service"
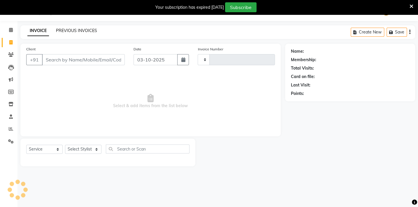
click at [78, 29] on link "PREVIOUS INVOICES" at bounding box center [76, 30] width 41 height 5
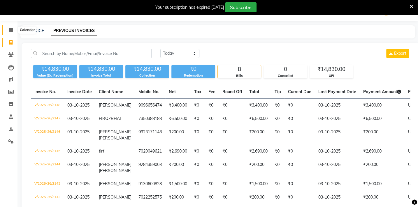
click at [10, 28] on icon at bounding box center [11, 30] width 4 height 4
